Goal: Task Accomplishment & Management: Manage account settings

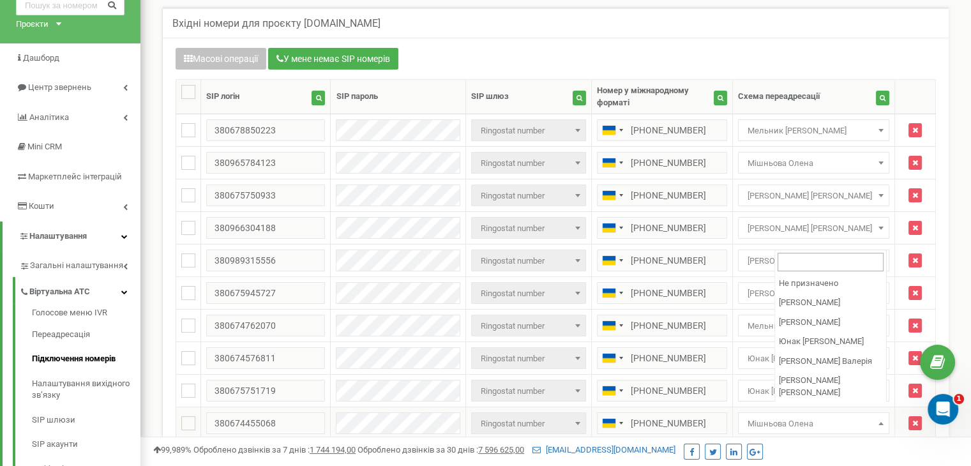
click at [842, 415] on span "Мішньова Олена" at bounding box center [813, 424] width 142 height 18
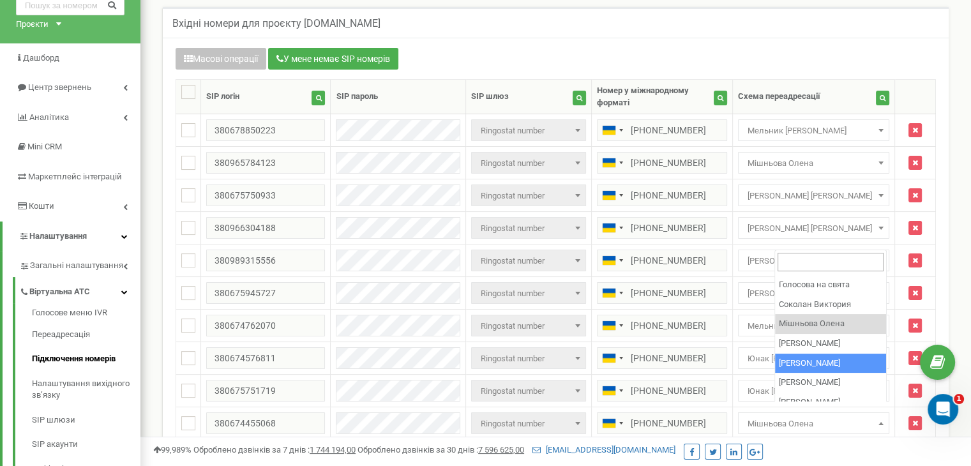
scroll to position [242, 0]
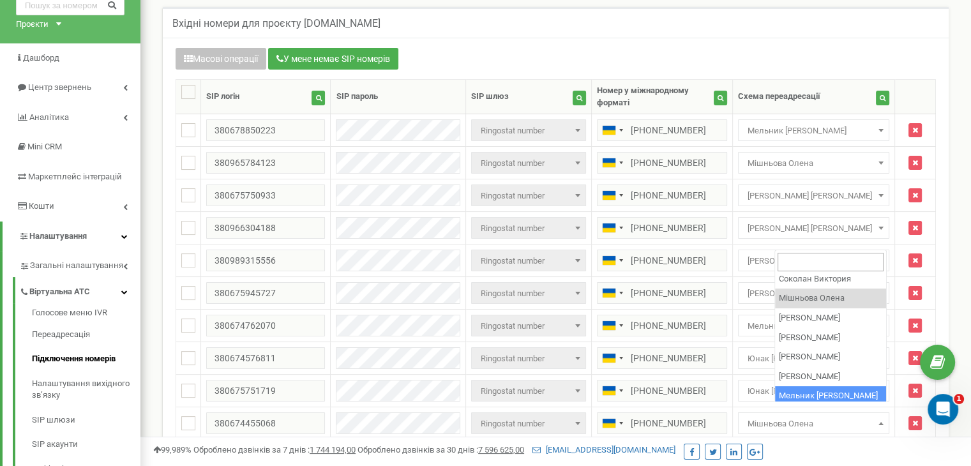
select select "219066"
